Goal: Information Seeking & Learning: Learn about a topic

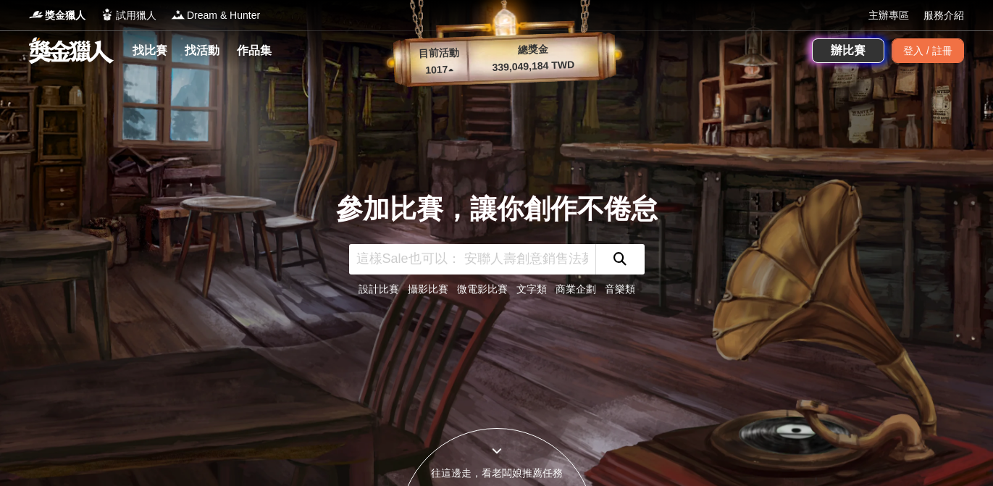
click at [472, 290] on link "微電影比賽" at bounding box center [482, 289] width 51 height 12
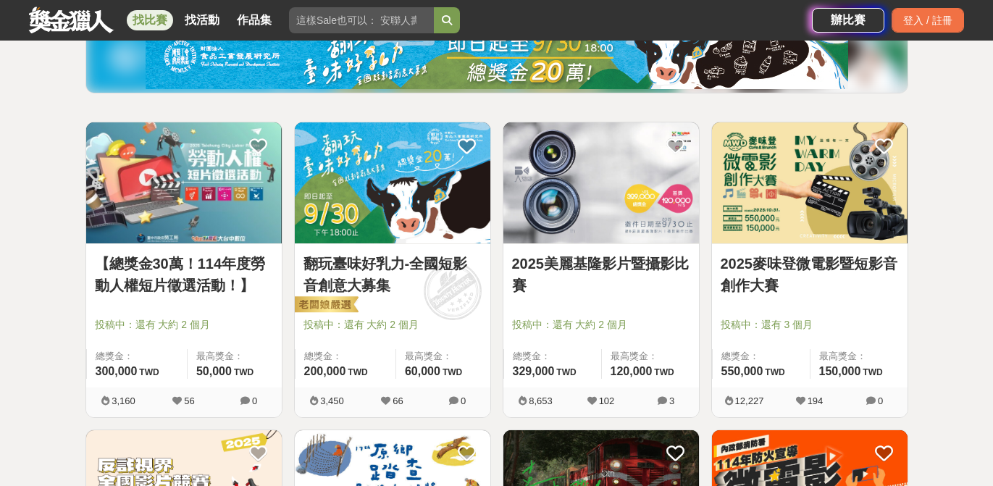
scroll to position [196, 0]
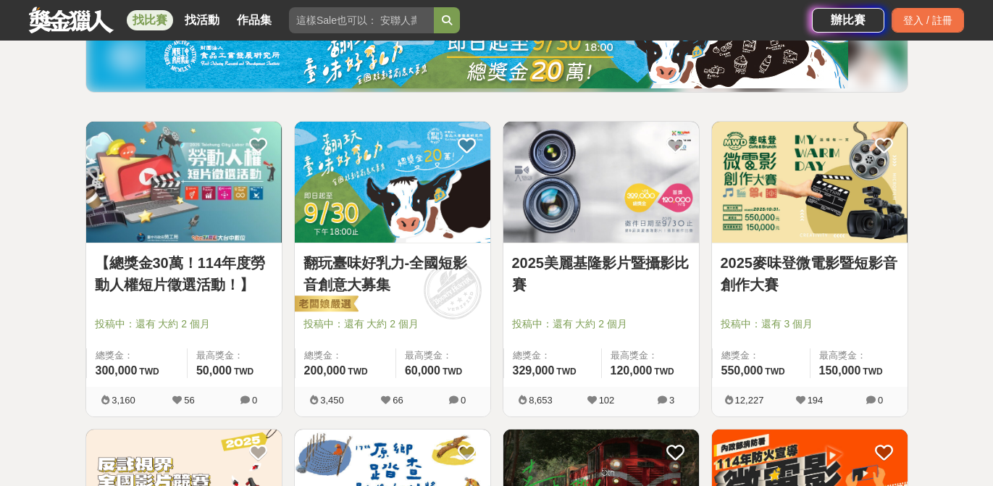
click at [199, 265] on link "【總獎金30萬！114年度勞動人權短片徵選活動！】" at bounding box center [184, 273] width 178 height 43
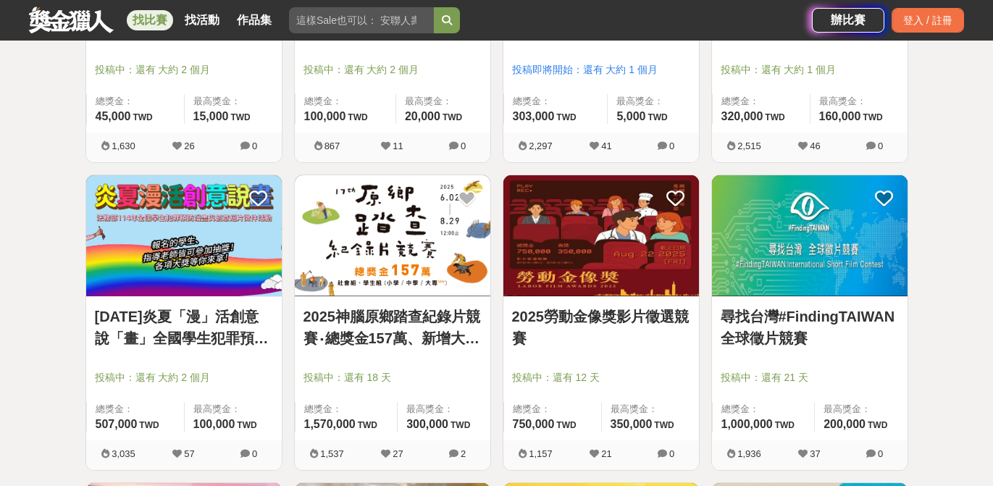
scroll to position [1144, 0]
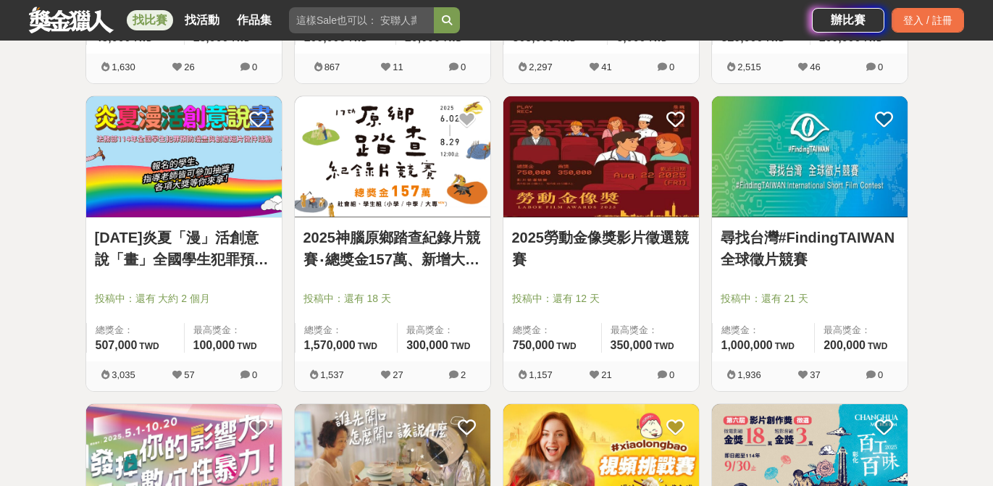
click at [884, 233] on link "尋找台灣#FindingTAIWAN全球徵片競賽" at bounding box center [810, 248] width 178 height 43
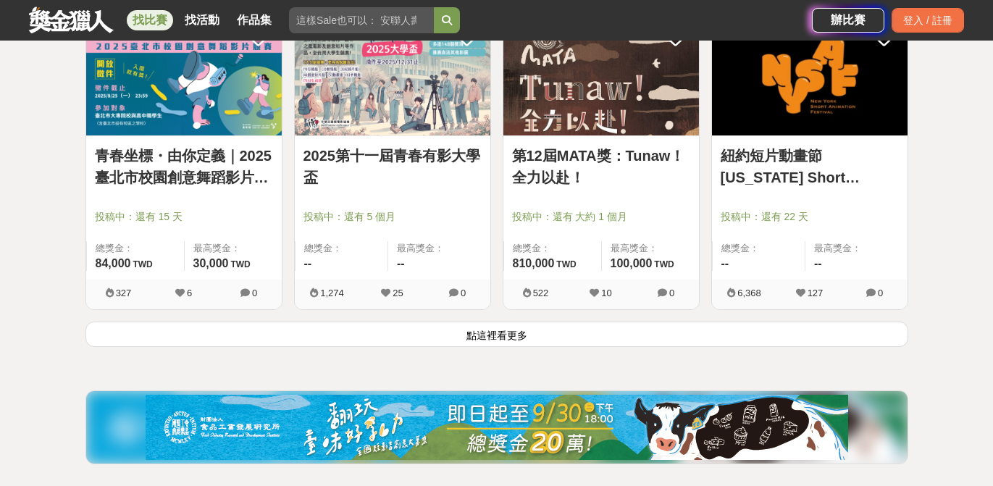
scroll to position [1912, 0]
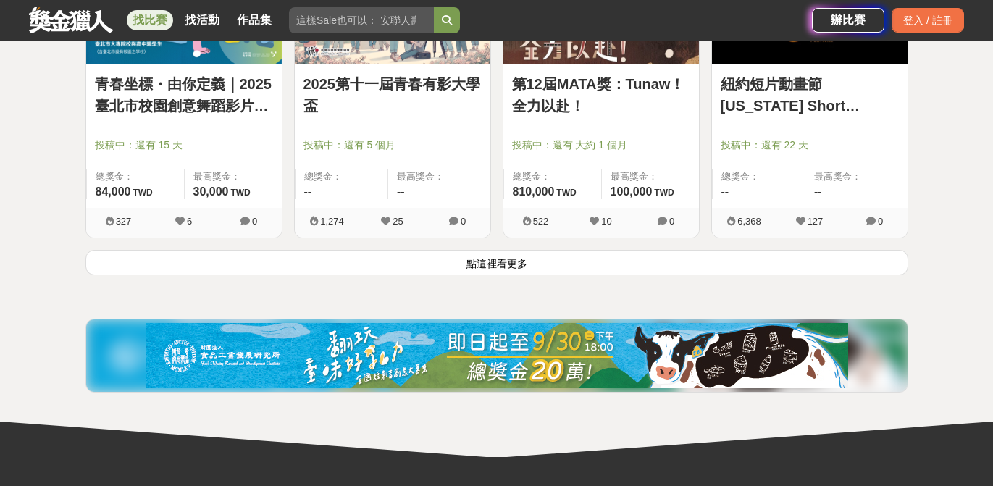
click at [503, 261] on button "點這裡看更多" at bounding box center [496, 262] width 823 height 25
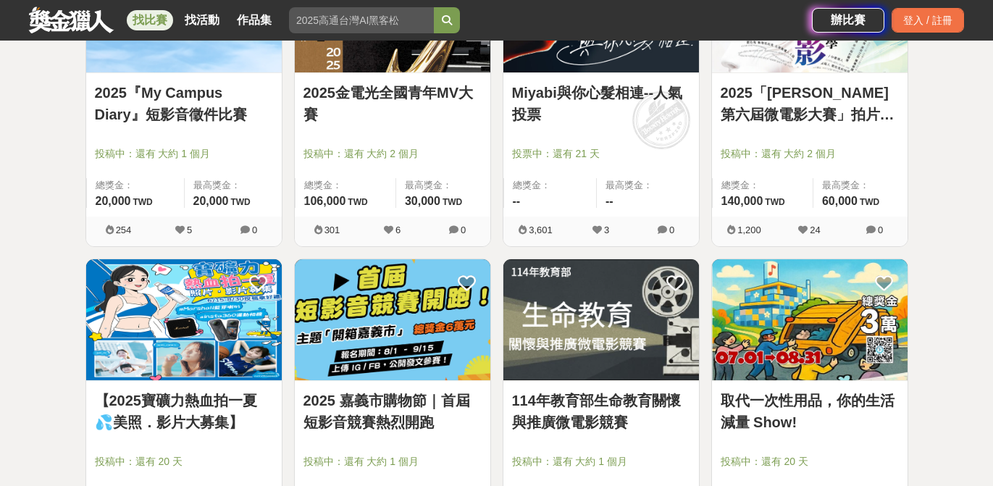
scroll to position [3357, 0]
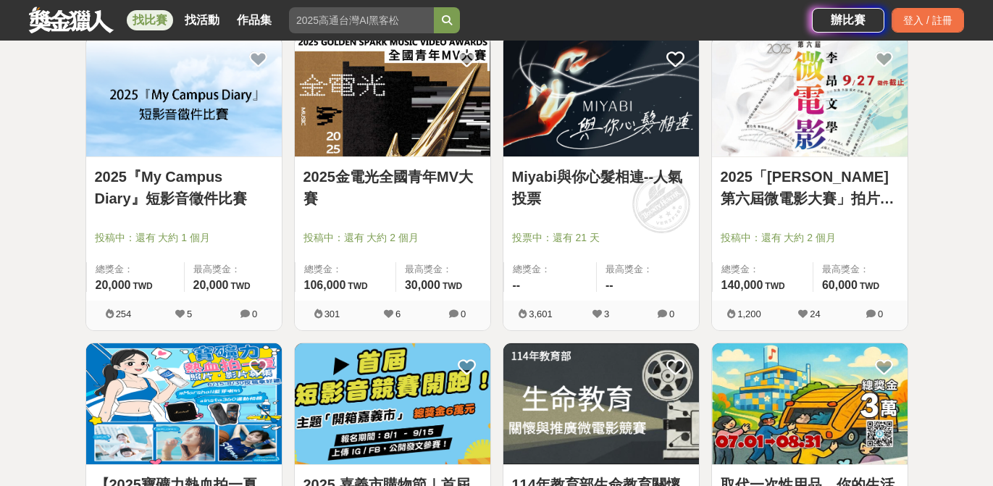
click at [182, 201] on link "2025『My Campus Diary』短影音徵件比賽" at bounding box center [184, 187] width 178 height 43
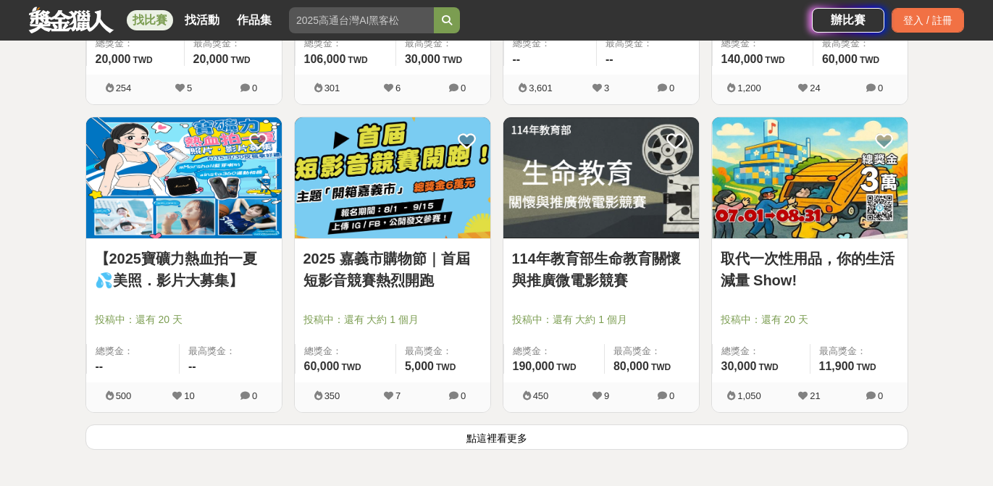
scroll to position [3591, 0]
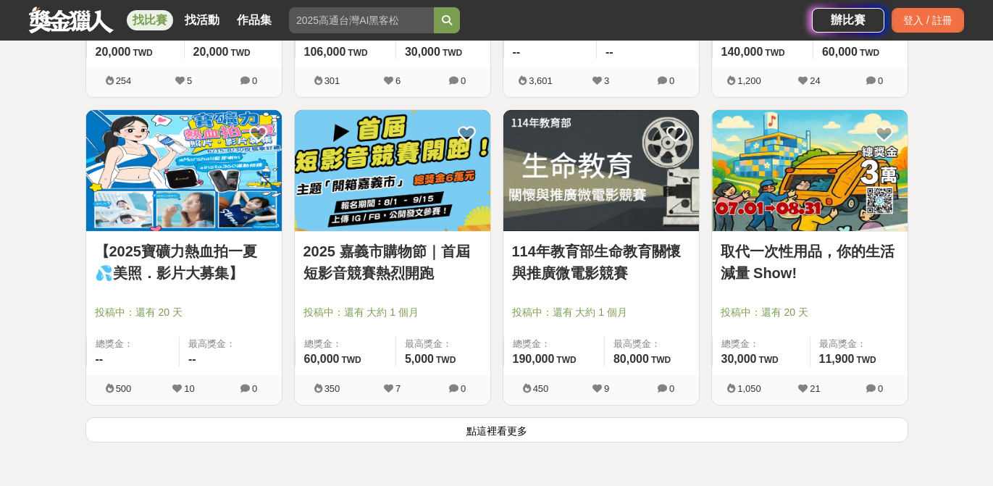
click at [467, 426] on button "點這裡看更多" at bounding box center [496, 429] width 823 height 25
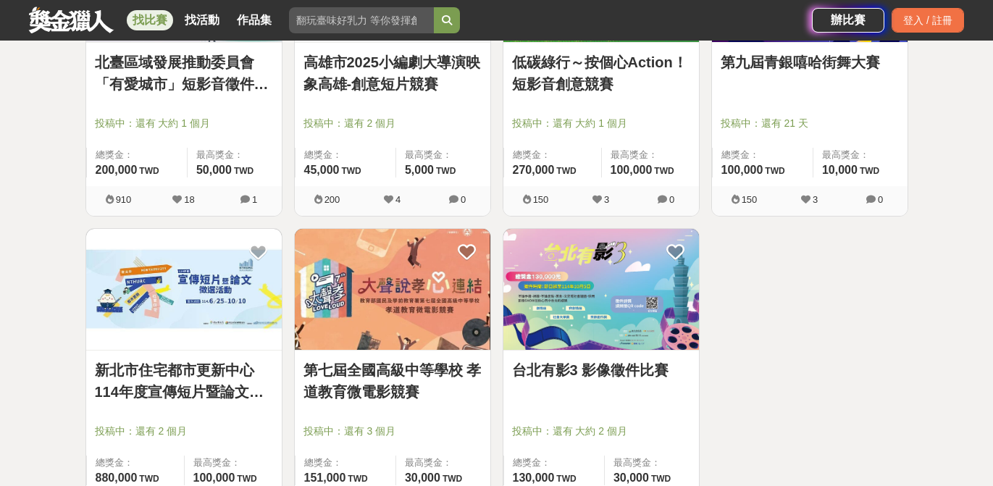
scroll to position [4395, 0]
click at [632, 367] on link "台北有影3 影像徵件比賽" at bounding box center [601, 370] width 178 height 22
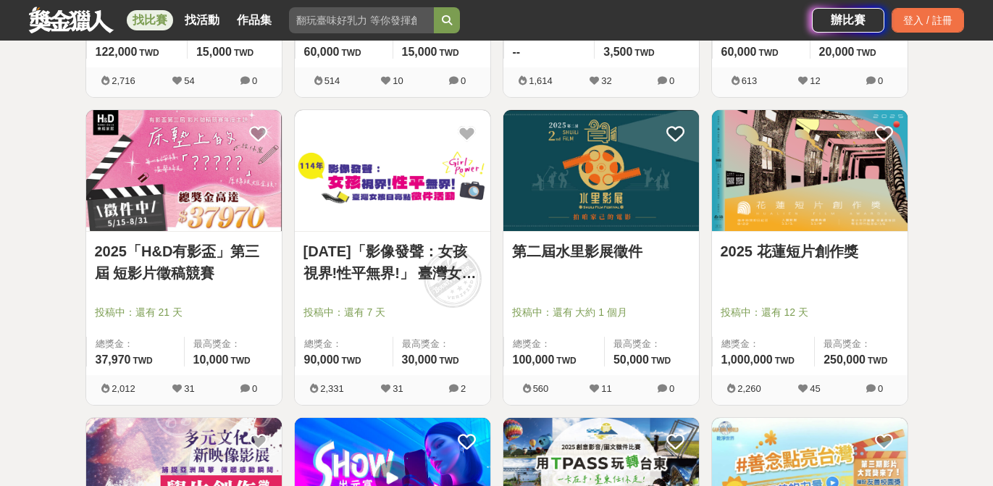
scroll to position [2351, 0]
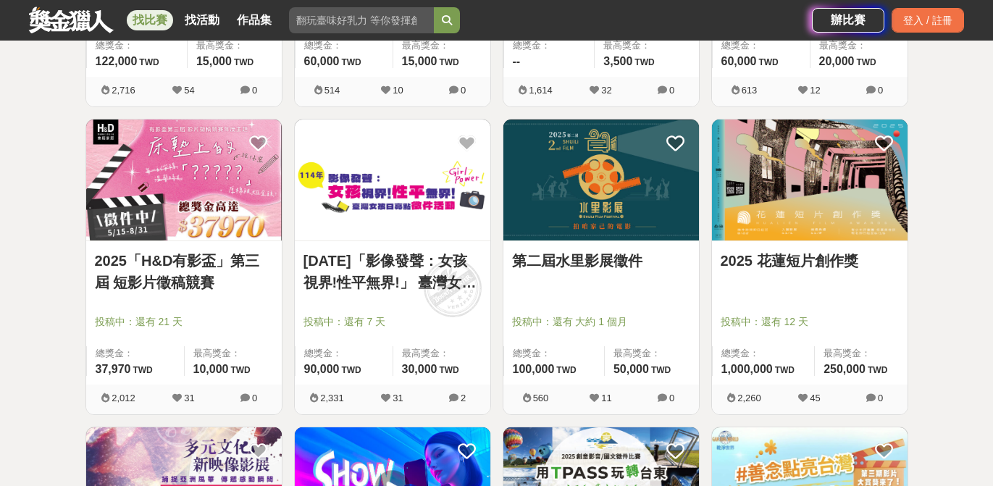
click at [590, 256] on link "第二屆水里影展徵件" at bounding box center [601, 261] width 178 height 22
click at [438, 284] on link "114年「影像發聲：女孩視界!性平無界!」 臺灣女孩日亮點徵件活動 (徵件時間為5/1~8/18 請依此時間為準)" at bounding box center [393, 271] width 178 height 43
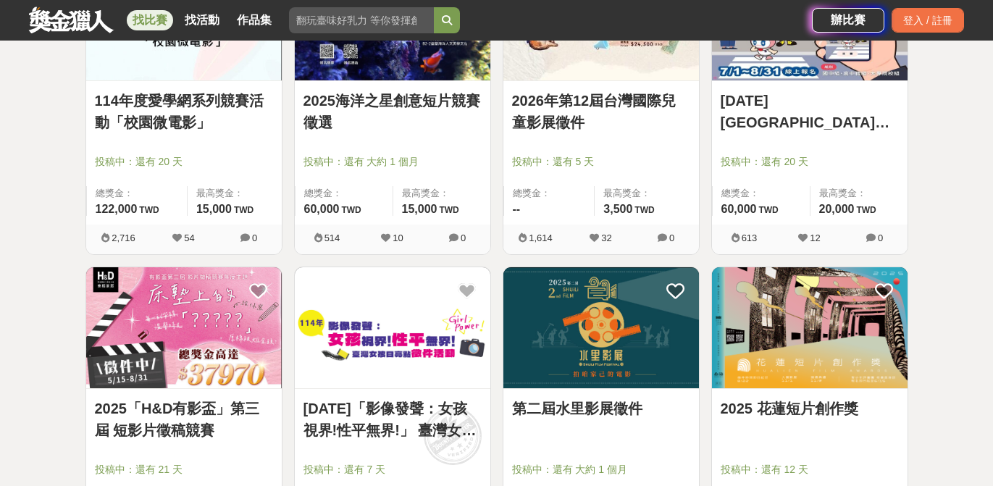
scroll to position [2204, 0]
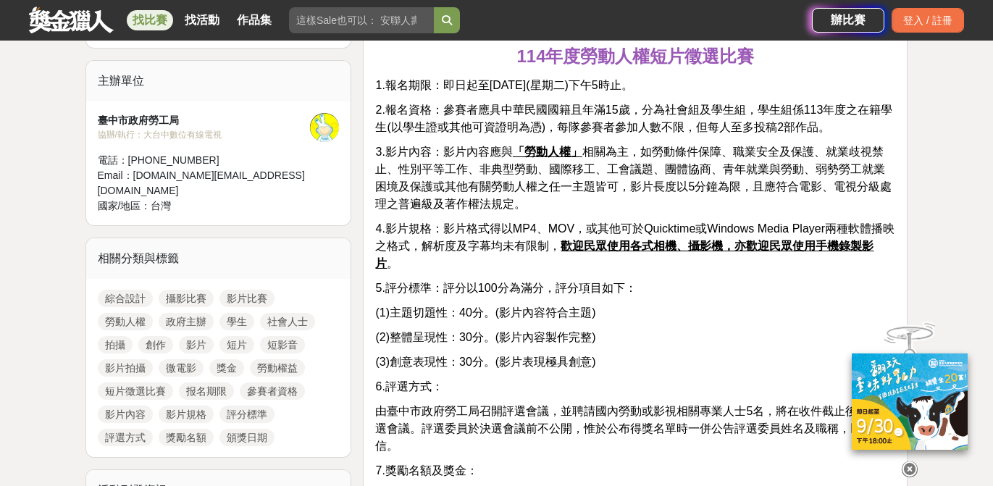
scroll to position [479, 0]
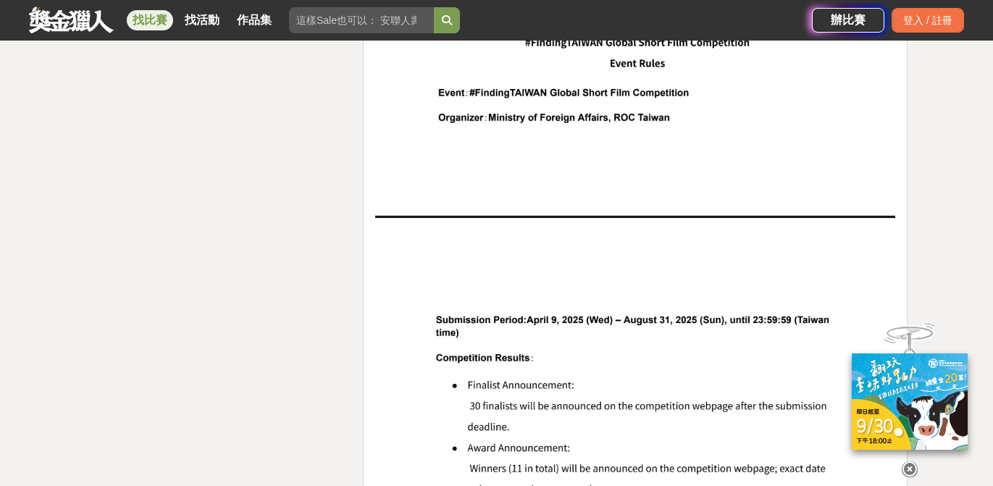
scroll to position [2588, 0]
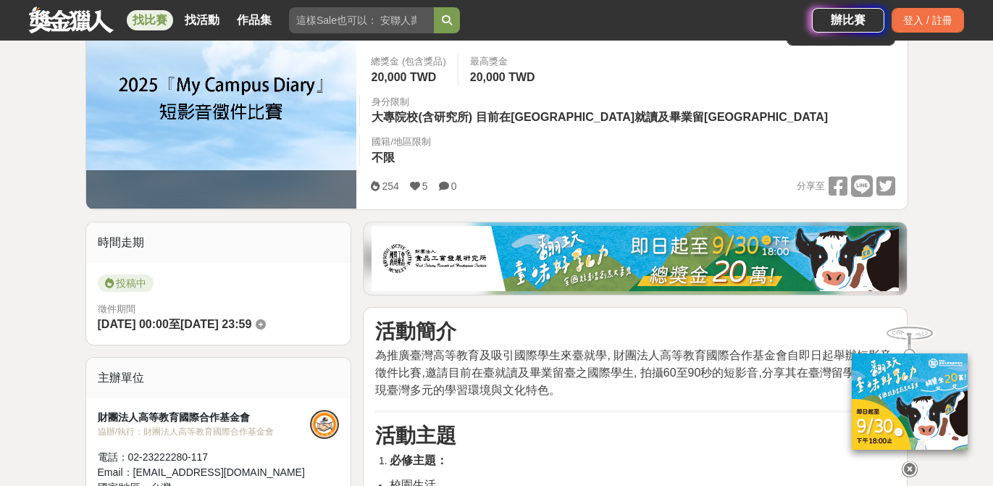
scroll to position [258, 0]
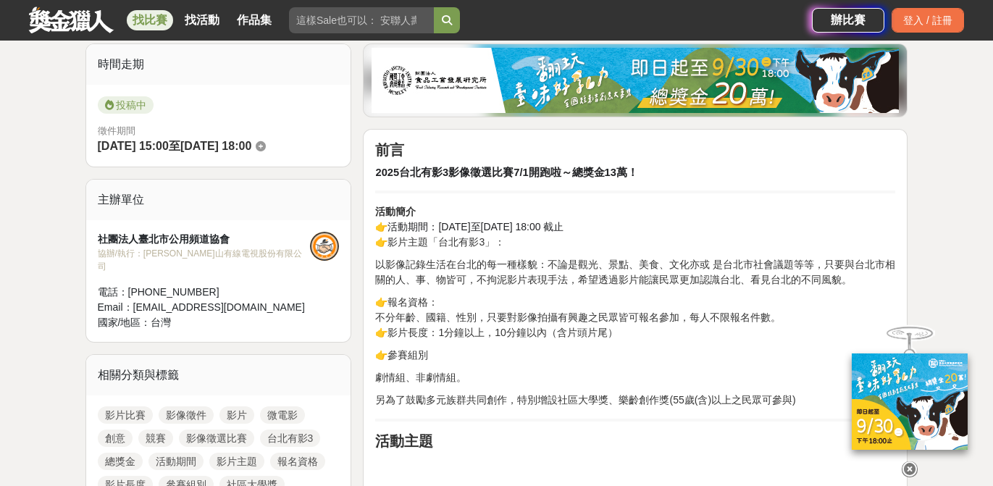
scroll to position [359, 0]
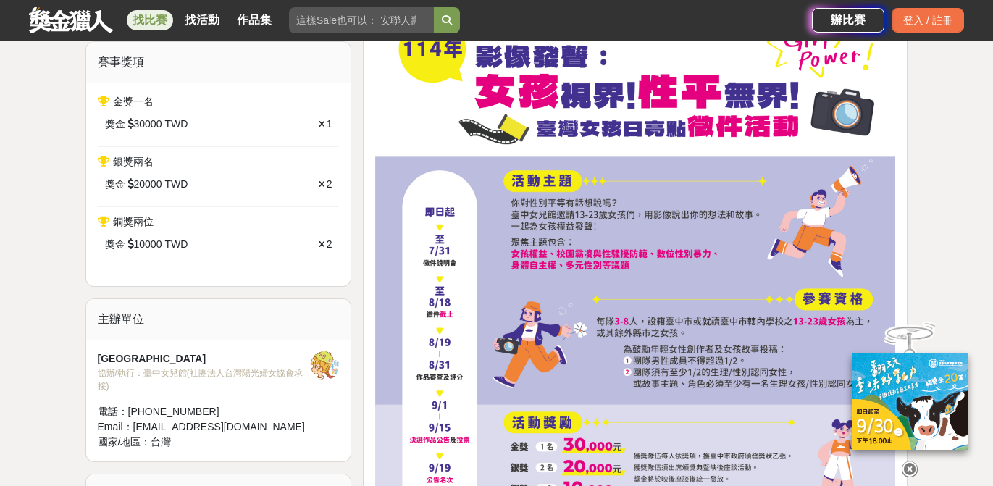
scroll to position [619, 0]
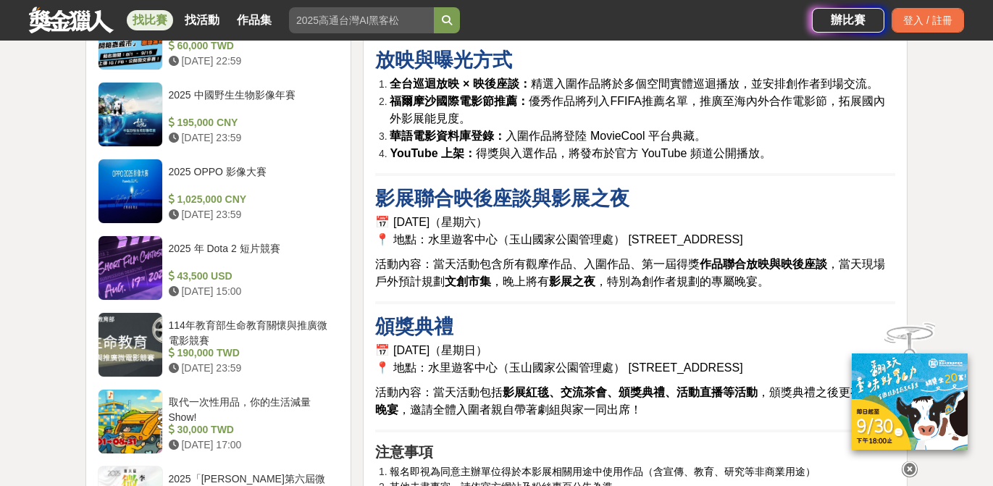
scroll to position [1860, 0]
